Goal: Obtain resource: Obtain resource

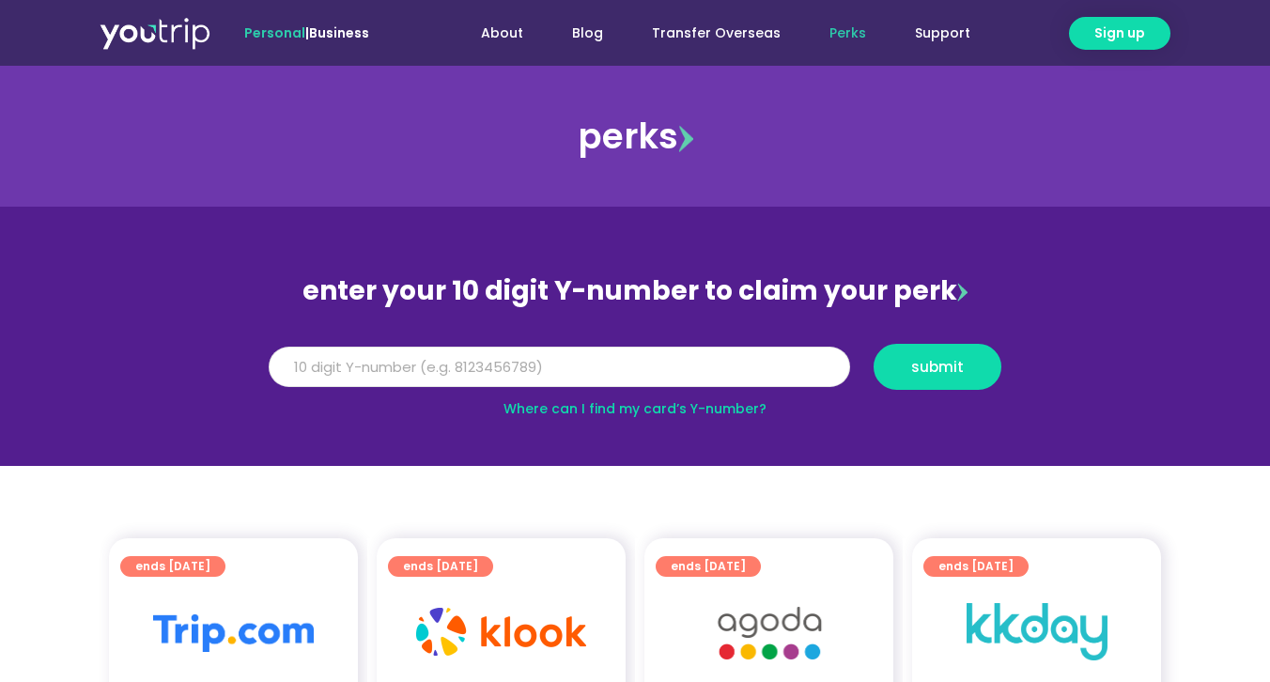
click at [663, 378] on input "Y Number" at bounding box center [560, 367] width 582 height 41
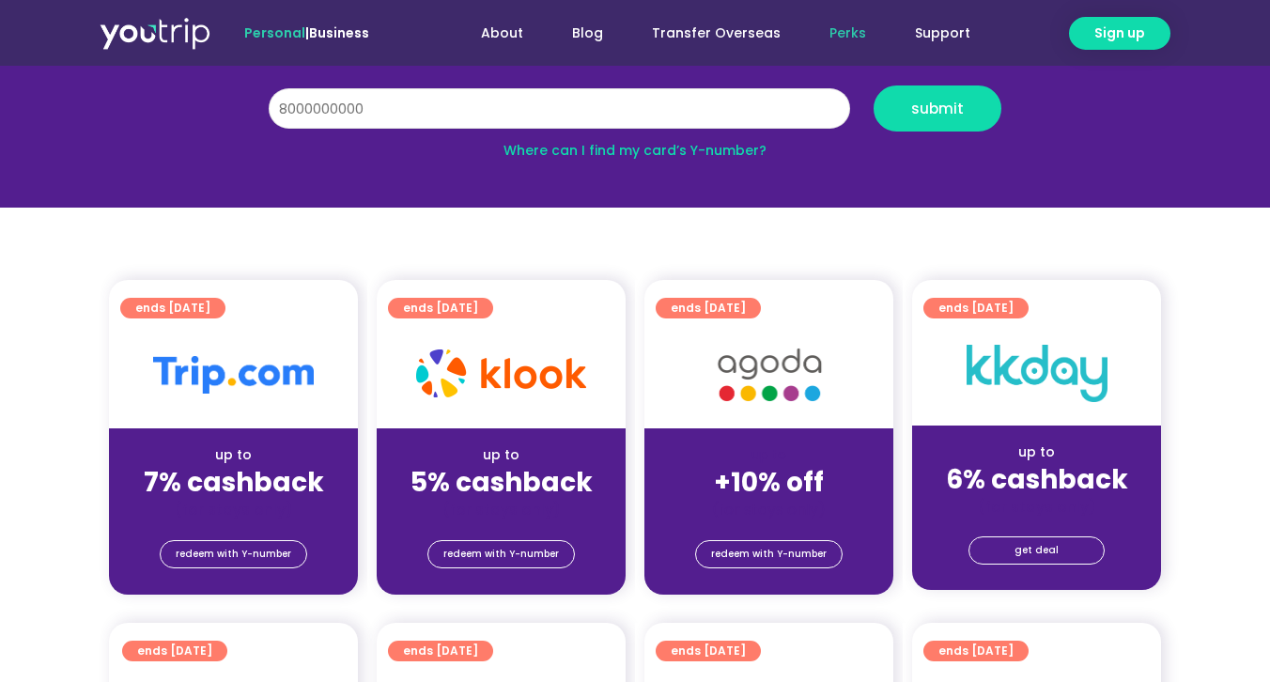
scroll to position [265, 0]
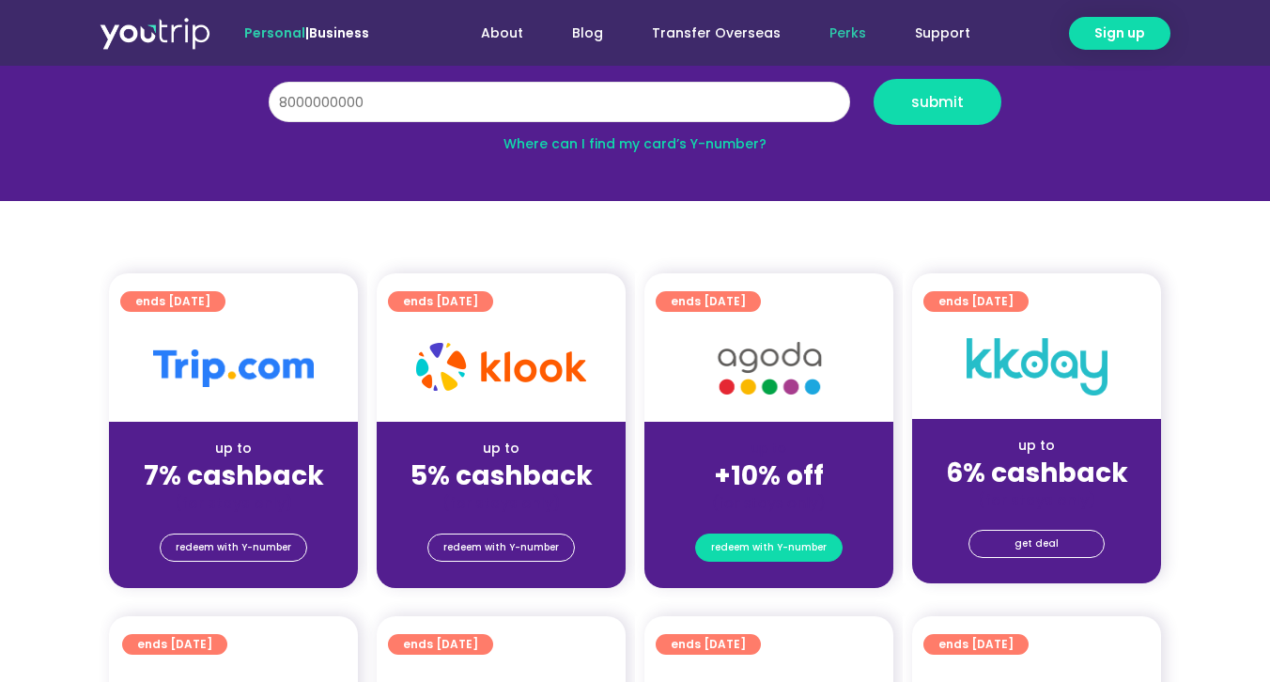
type input "8000000000"
click at [769, 553] on span "redeem with Y-number" at bounding box center [769, 548] width 116 height 26
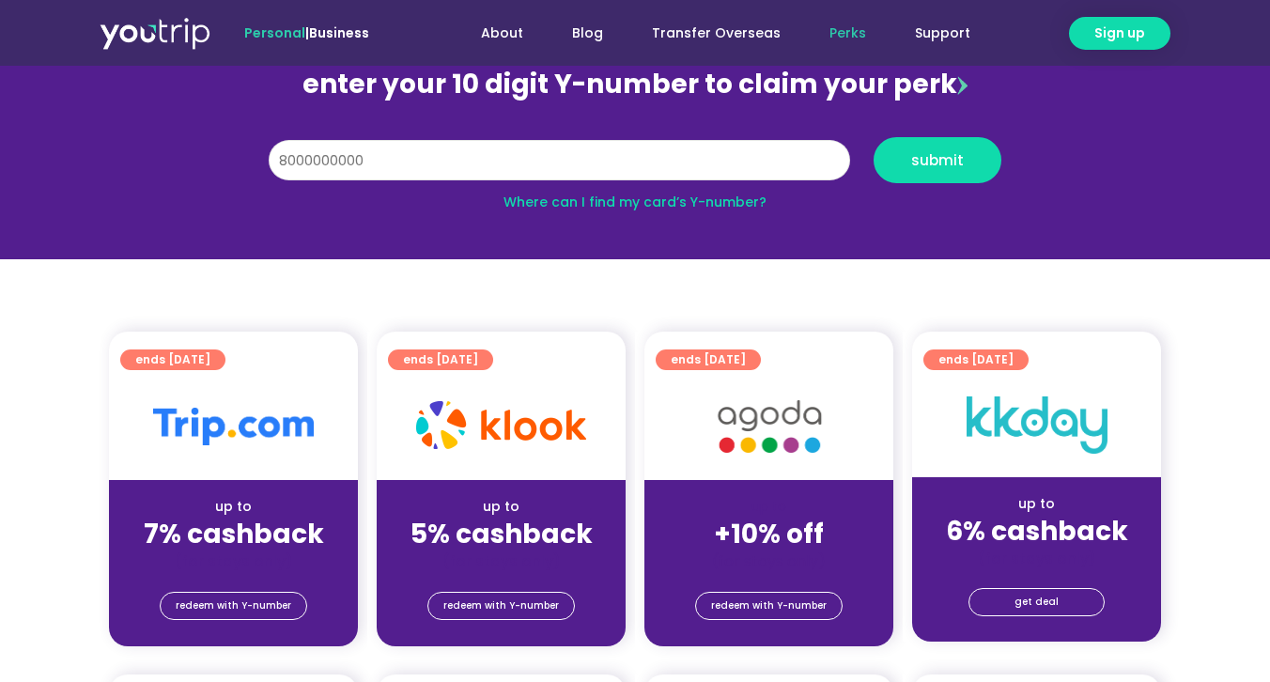
click at [444, 161] on input "8000000000" at bounding box center [560, 160] width 582 height 41
type input "8183817300"
click at [973, 171] on button "submit" at bounding box center [938, 160] width 128 height 46
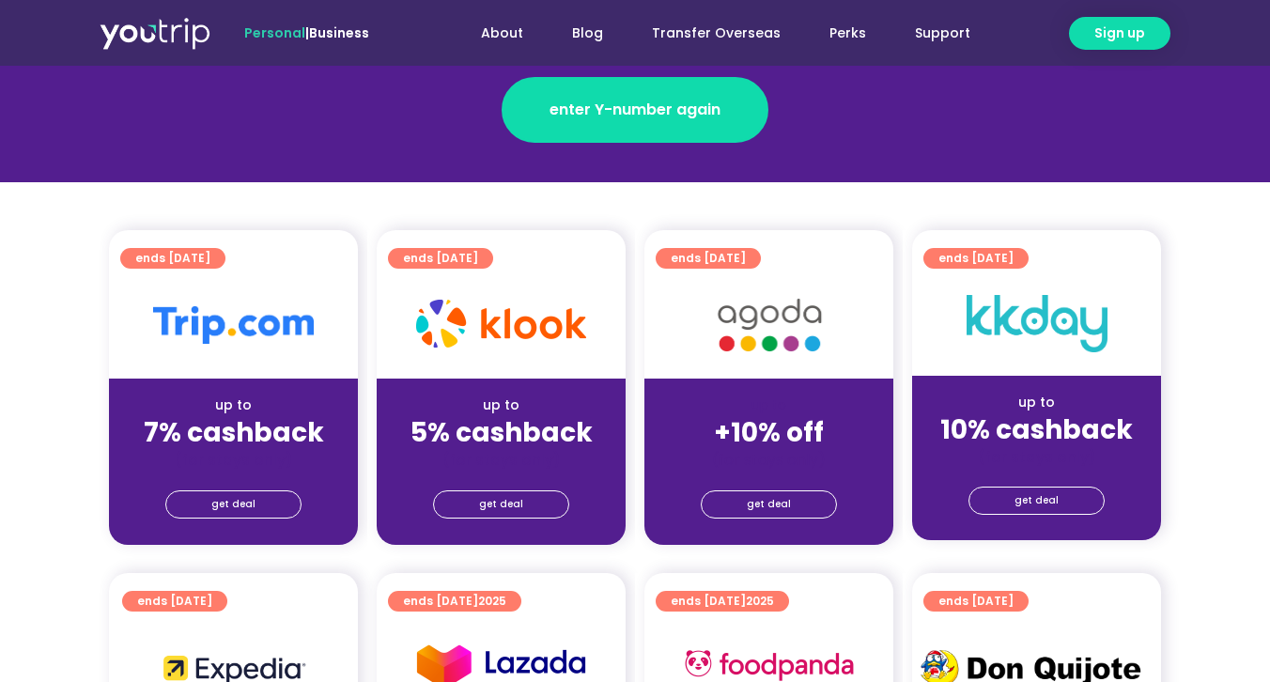
scroll to position [533, 0]
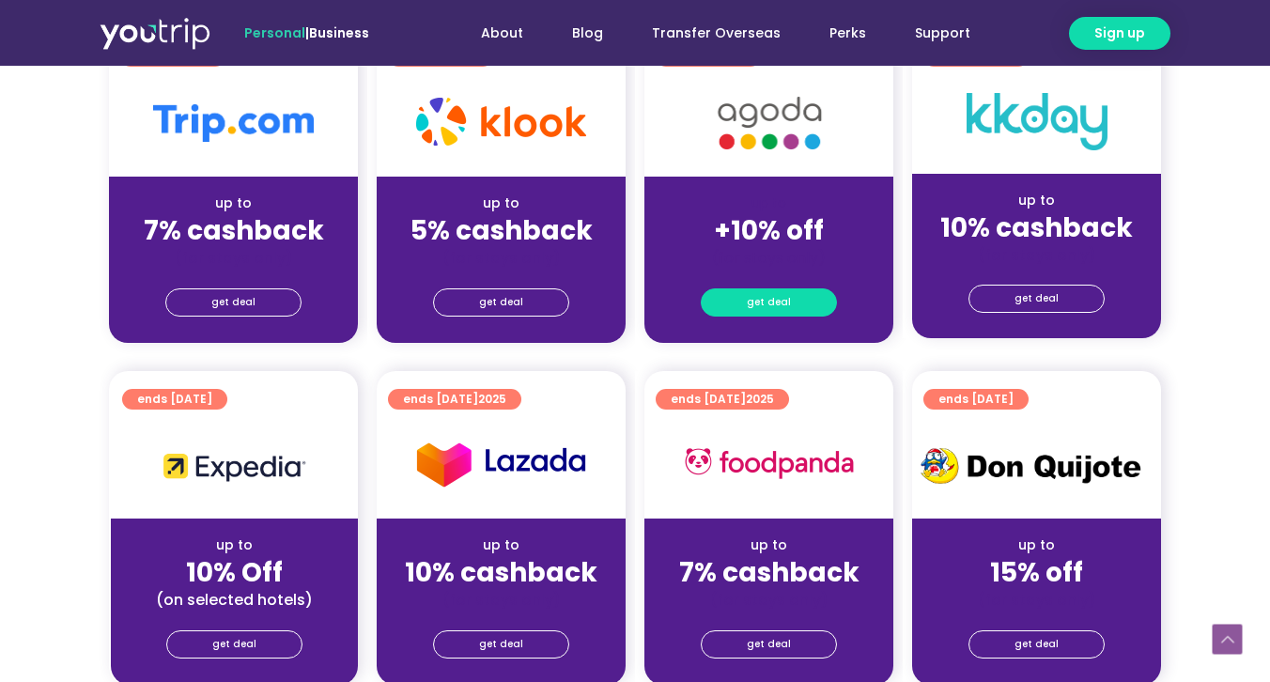
click at [789, 309] on link "get deal" at bounding box center [769, 302] width 136 height 28
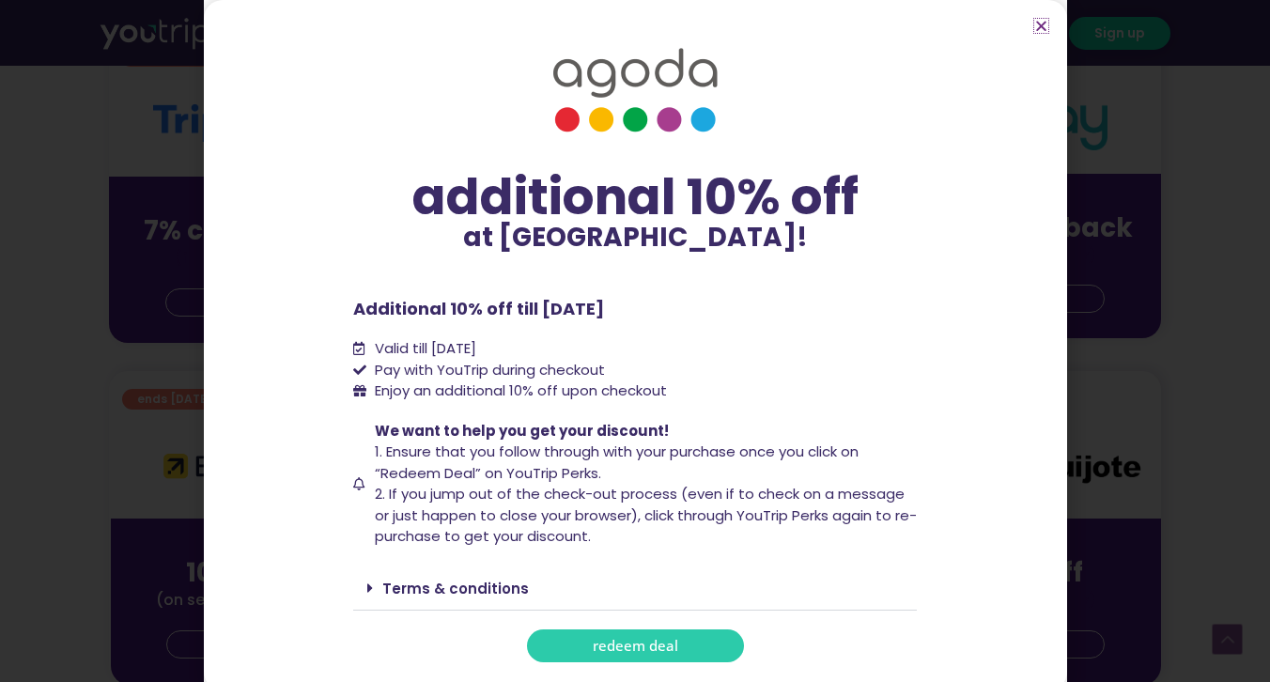
scroll to position [8, 0]
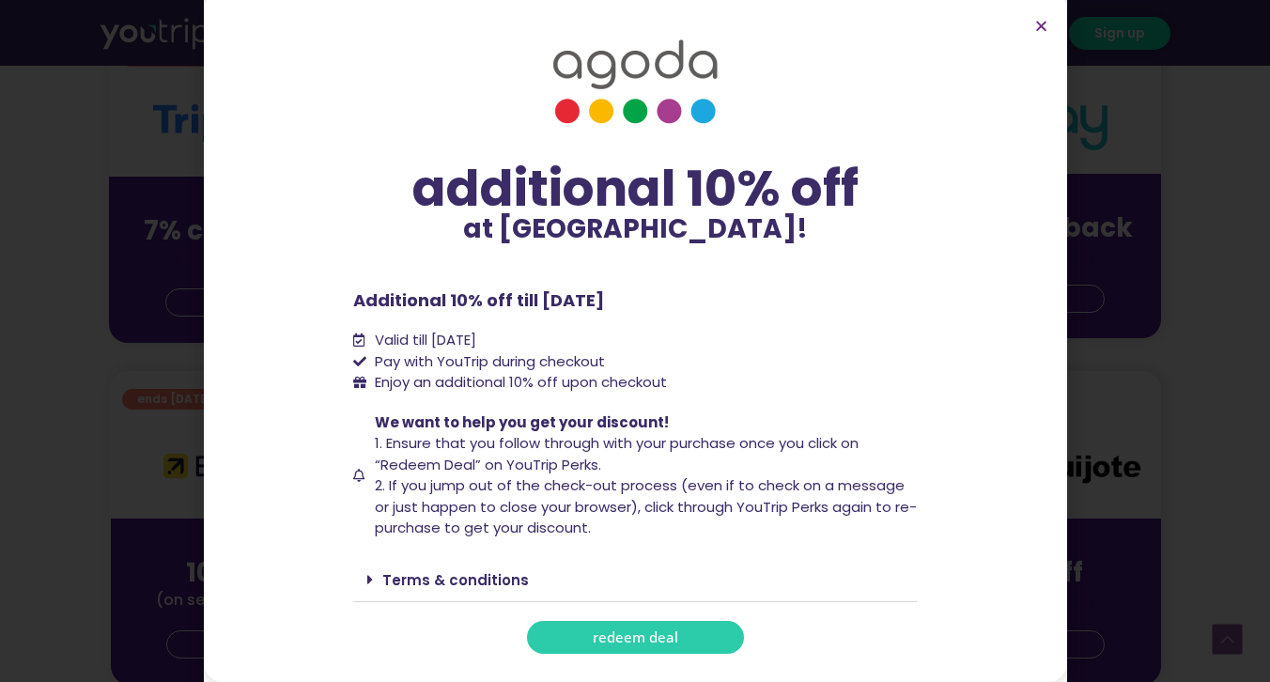
click at [676, 623] on link "redeem deal" at bounding box center [635, 637] width 217 height 33
